Goal: Navigation & Orientation: Find specific page/section

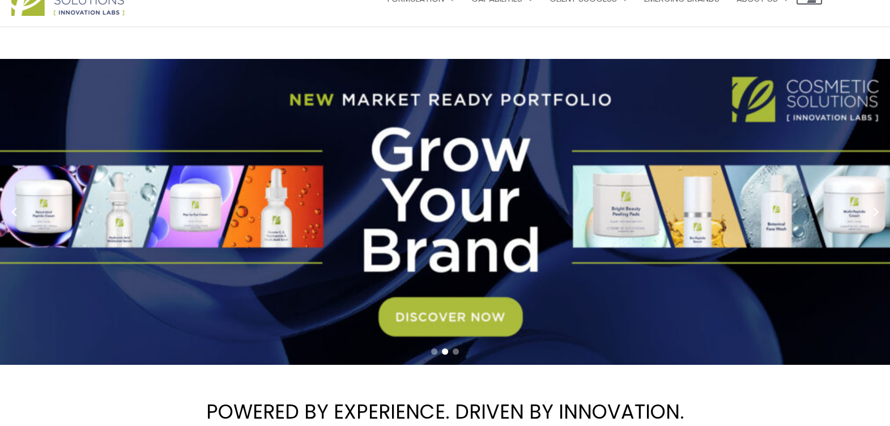
scroll to position [15, 0]
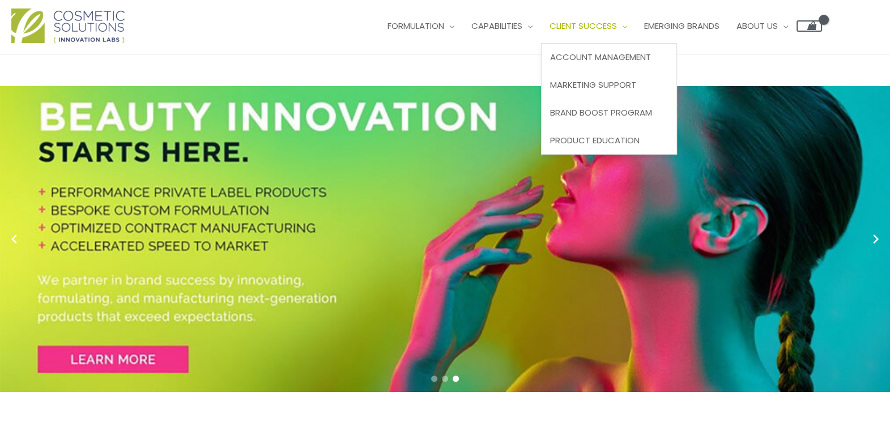
click at [550, 32] on span "Client Success" at bounding box center [583, 26] width 67 height 12
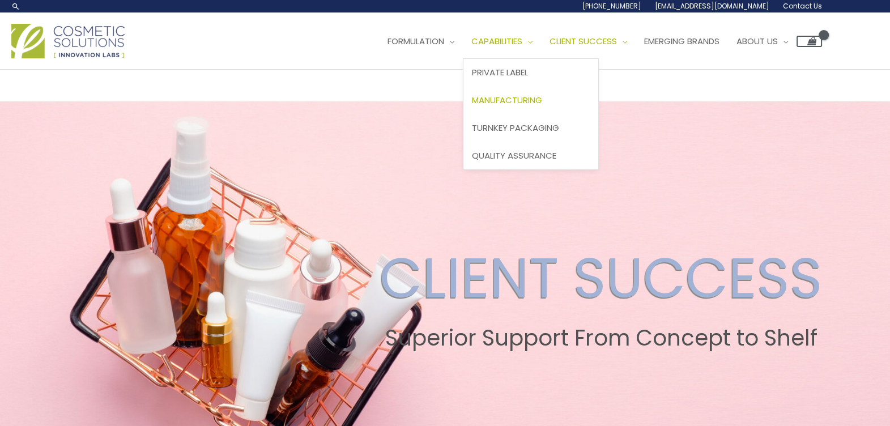
click at [472, 106] on span "Manufacturing" at bounding box center [507, 100] width 70 height 12
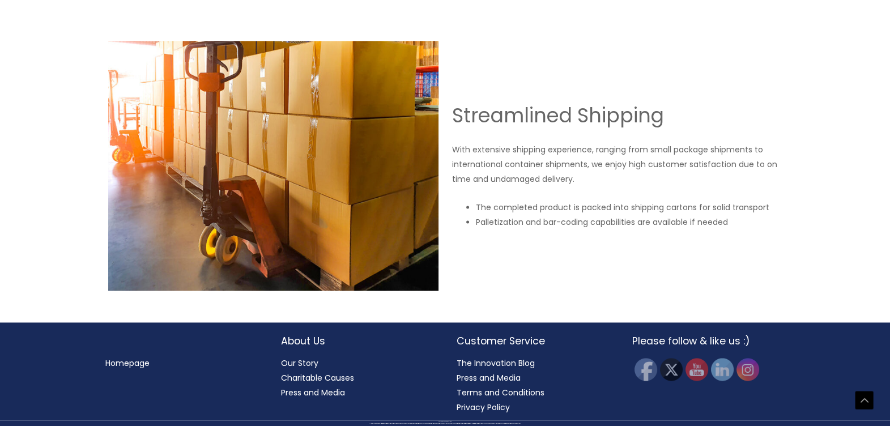
scroll to position [1902, 0]
